Goal: Task Accomplishment & Management: Use online tool/utility

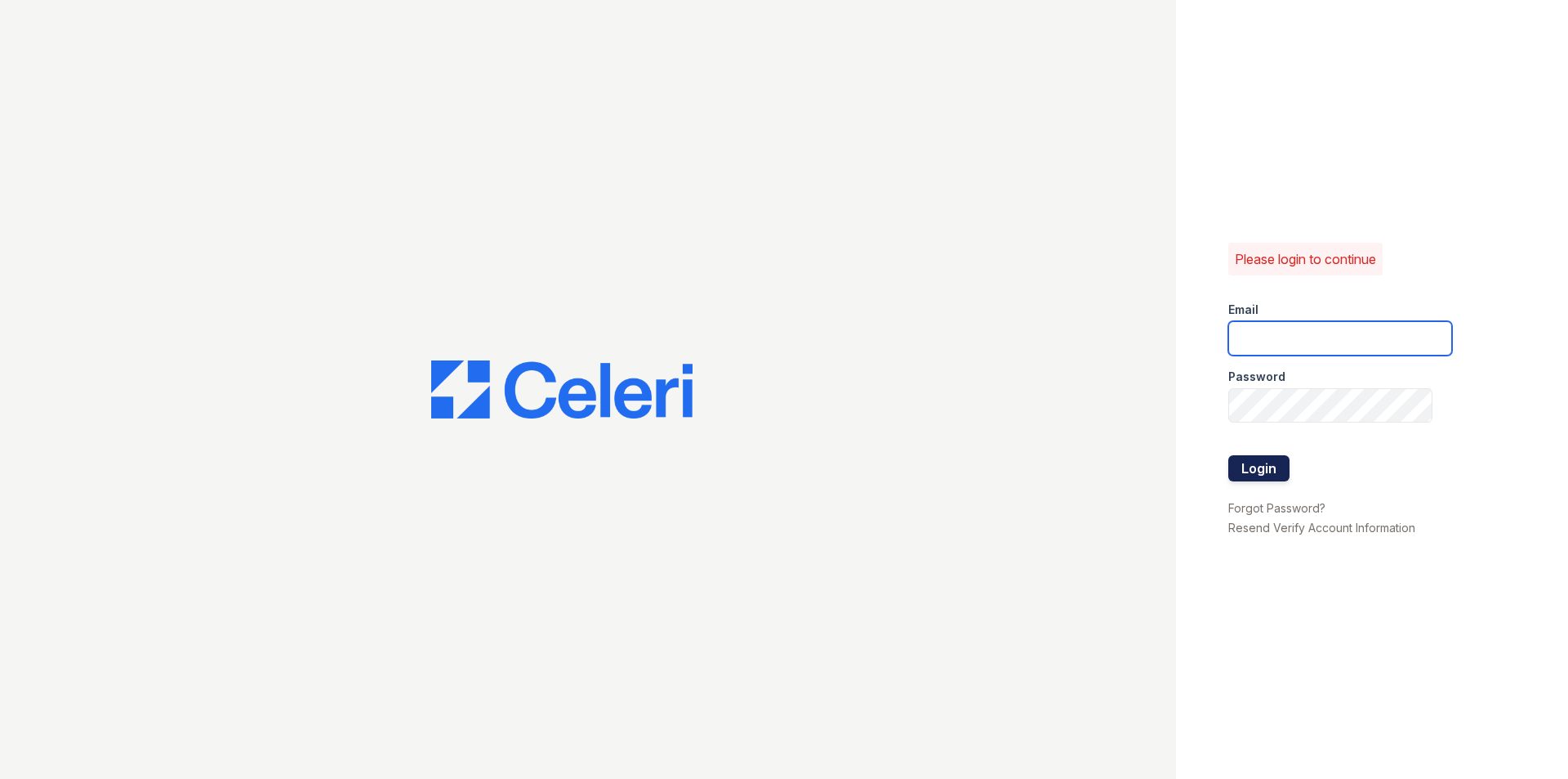
type input "[DOMAIN_NAME][EMAIL_ADDRESS][DOMAIN_NAME]"
click at [1268, 474] on button "Login" at bounding box center [1259, 469] width 61 height 26
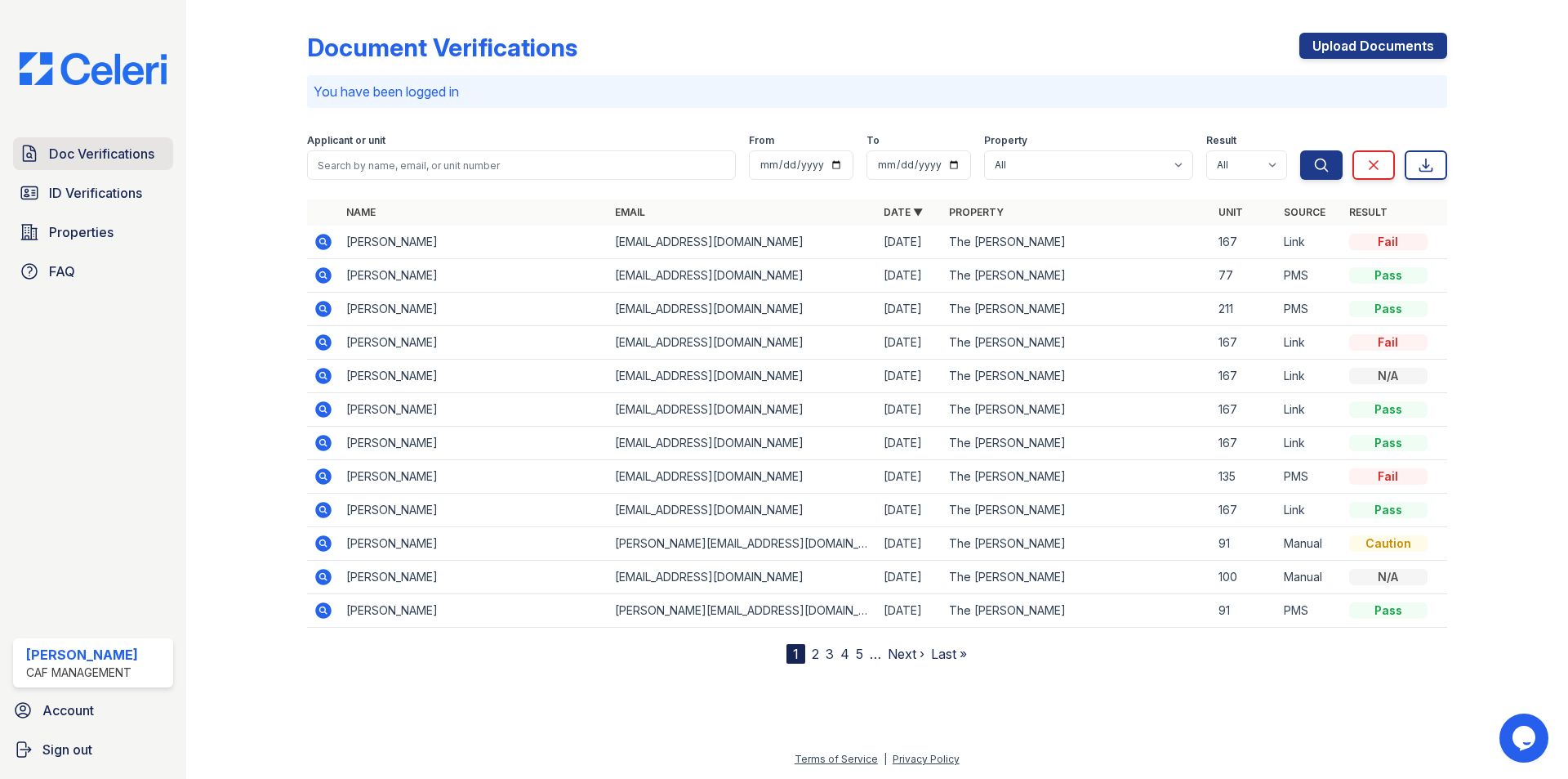
click at [46, 153] on link "Doc Verifications" at bounding box center [93, 153] width 160 height 32
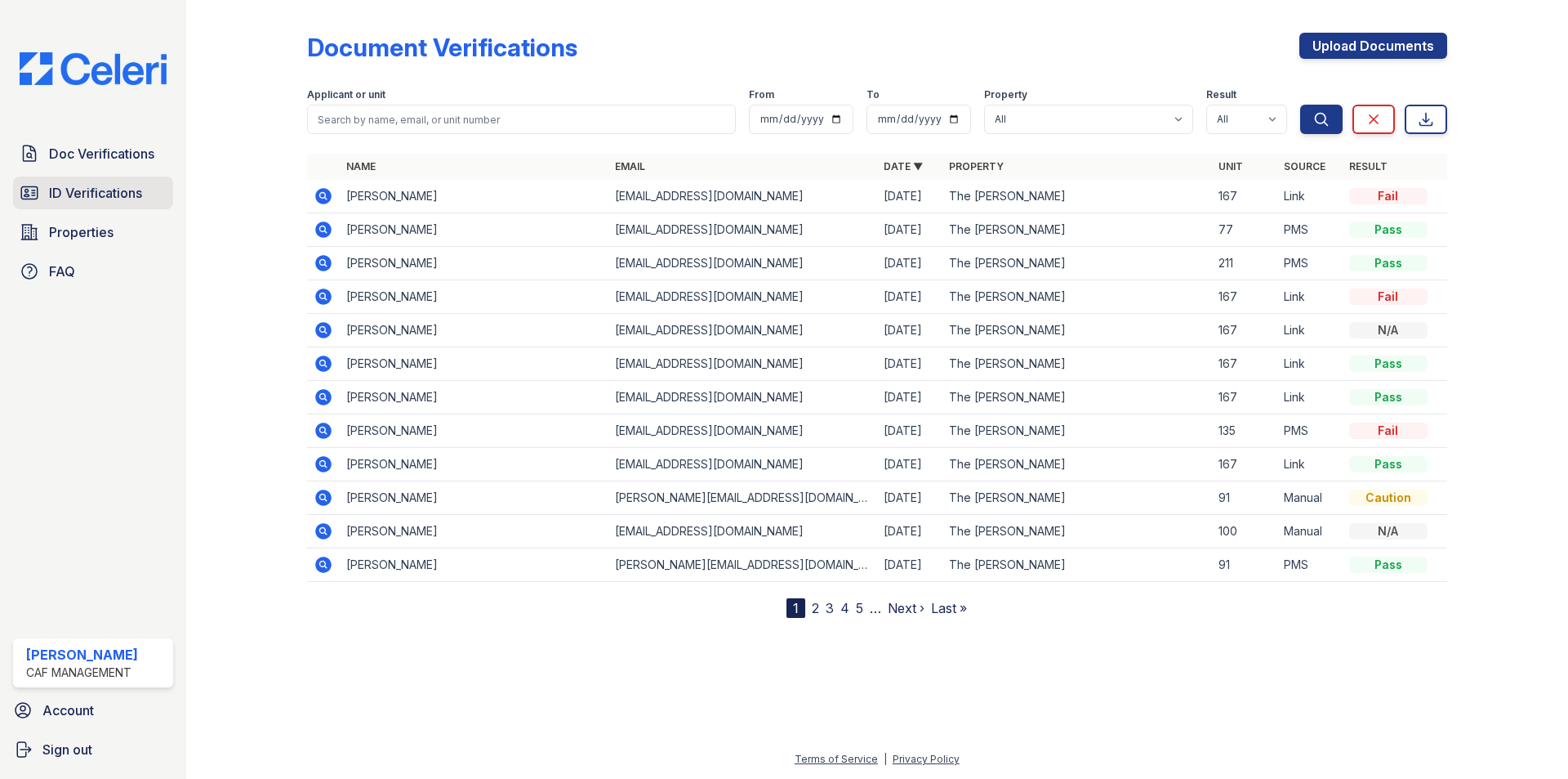
click at [126, 198] on span "ID Verifications" at bounding box center [95, 193] width 94 height 20
